Goal: Browse casually: Explore the website without a specific task or goal

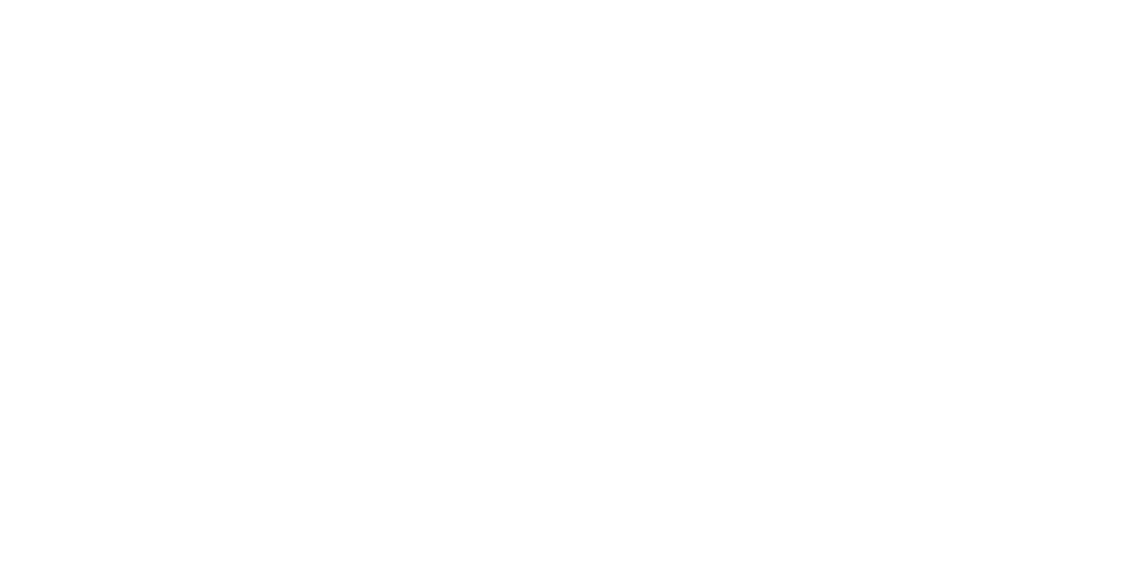
click at [369, 83] on div at bounding box center [564, 106] width 1111 height 213
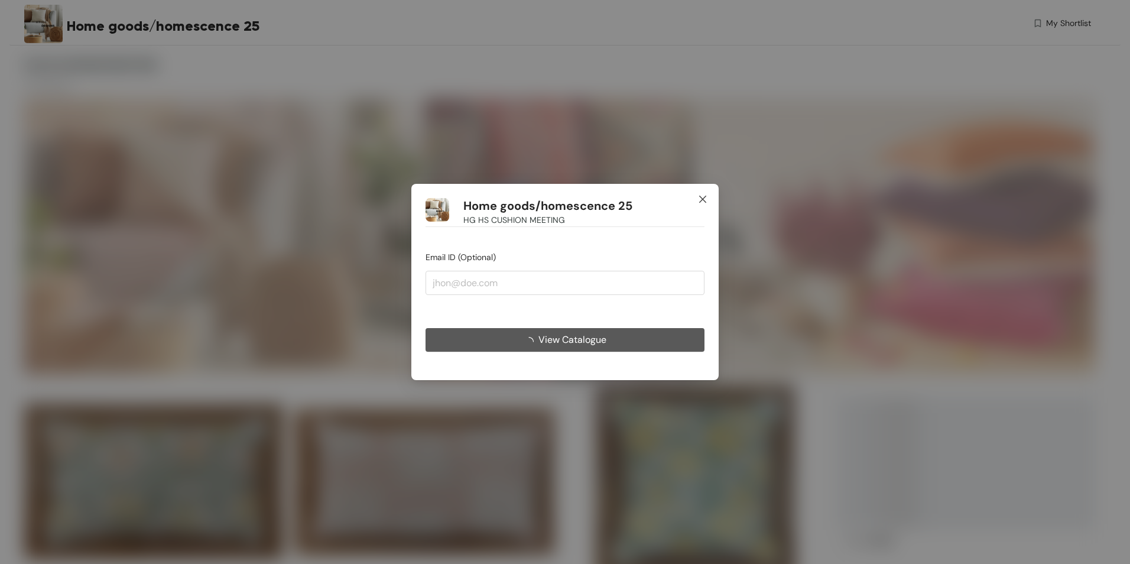
click at [707, 196] on icon "close" at bounding box center [702, 198] width 9 height 9
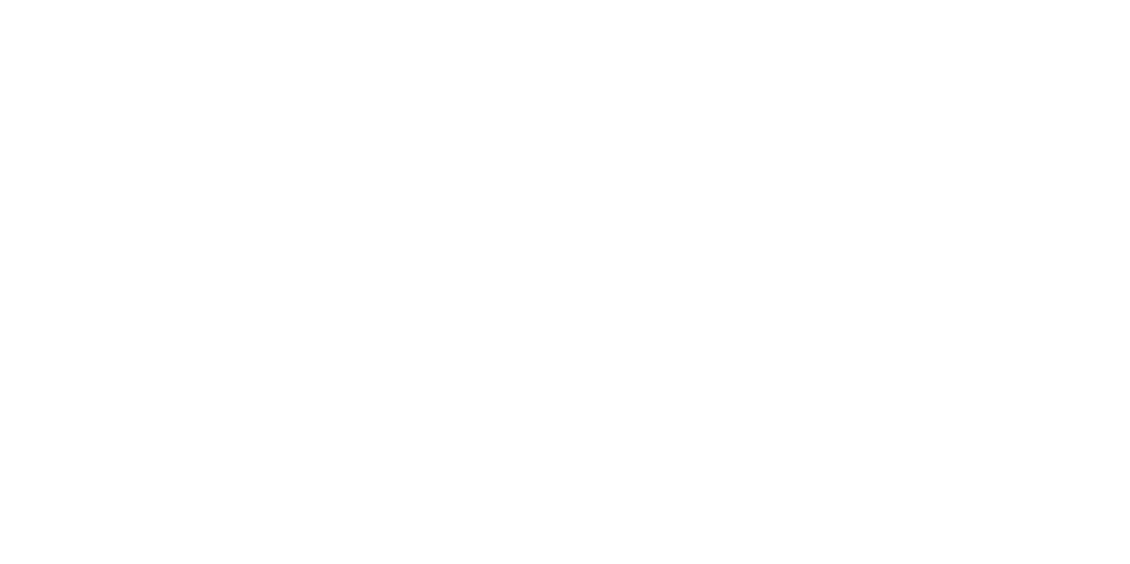
click at [234, 286] on body at bounding box center [565, 282] width 1130 height 564
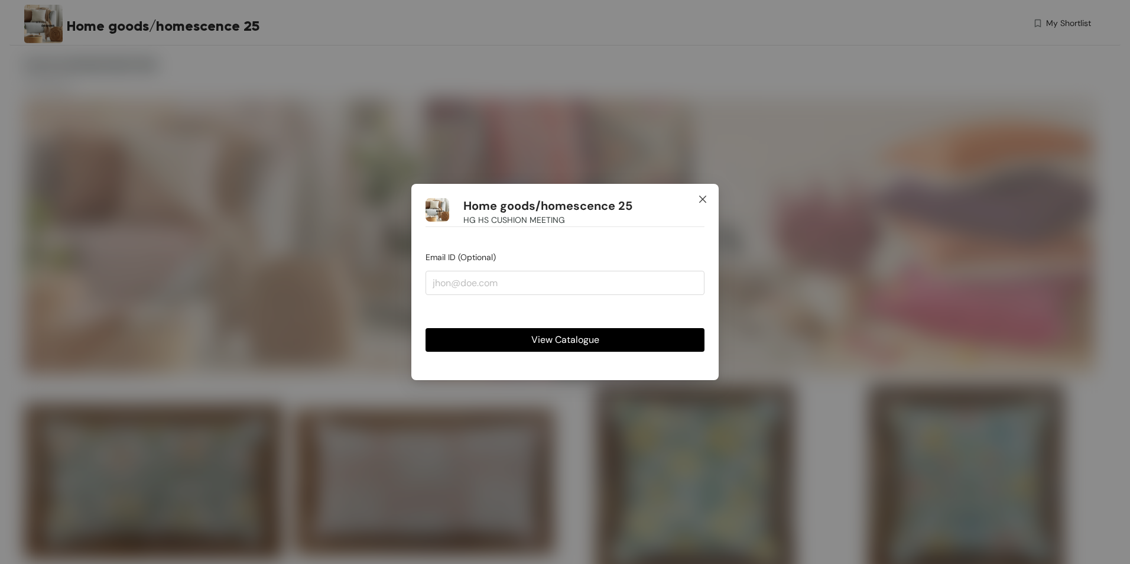
click at [700, 190] on span "Close" at bounding box center [703, 200] width 32 height 32
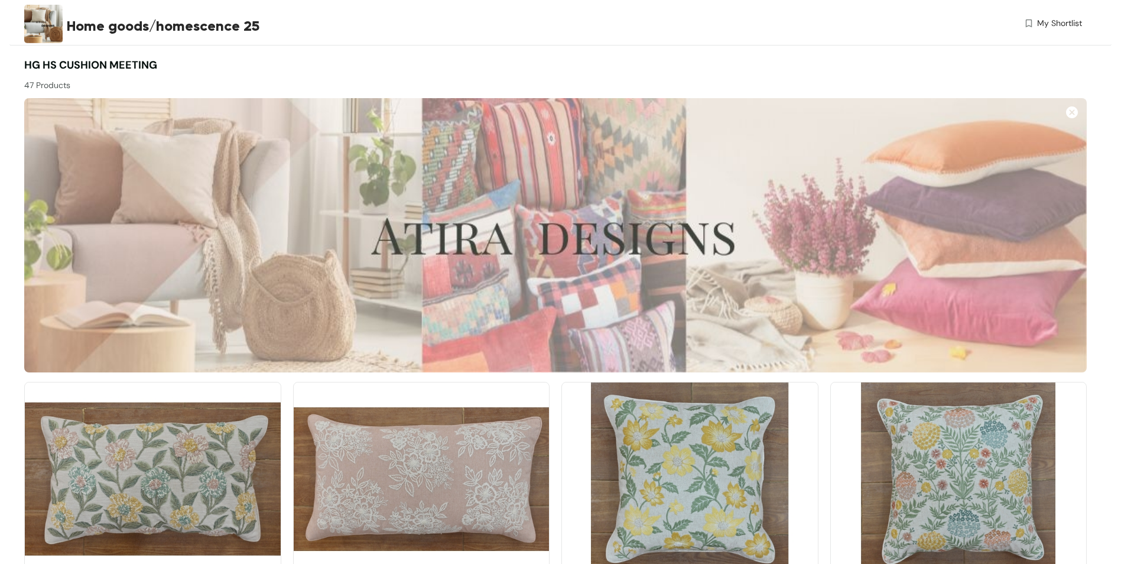
click at [1074, 116] on img at bounding box center [1072, 112] width 12 height 12
